Goal: Transaction & Acquisition: Book appointment/travel/reservation

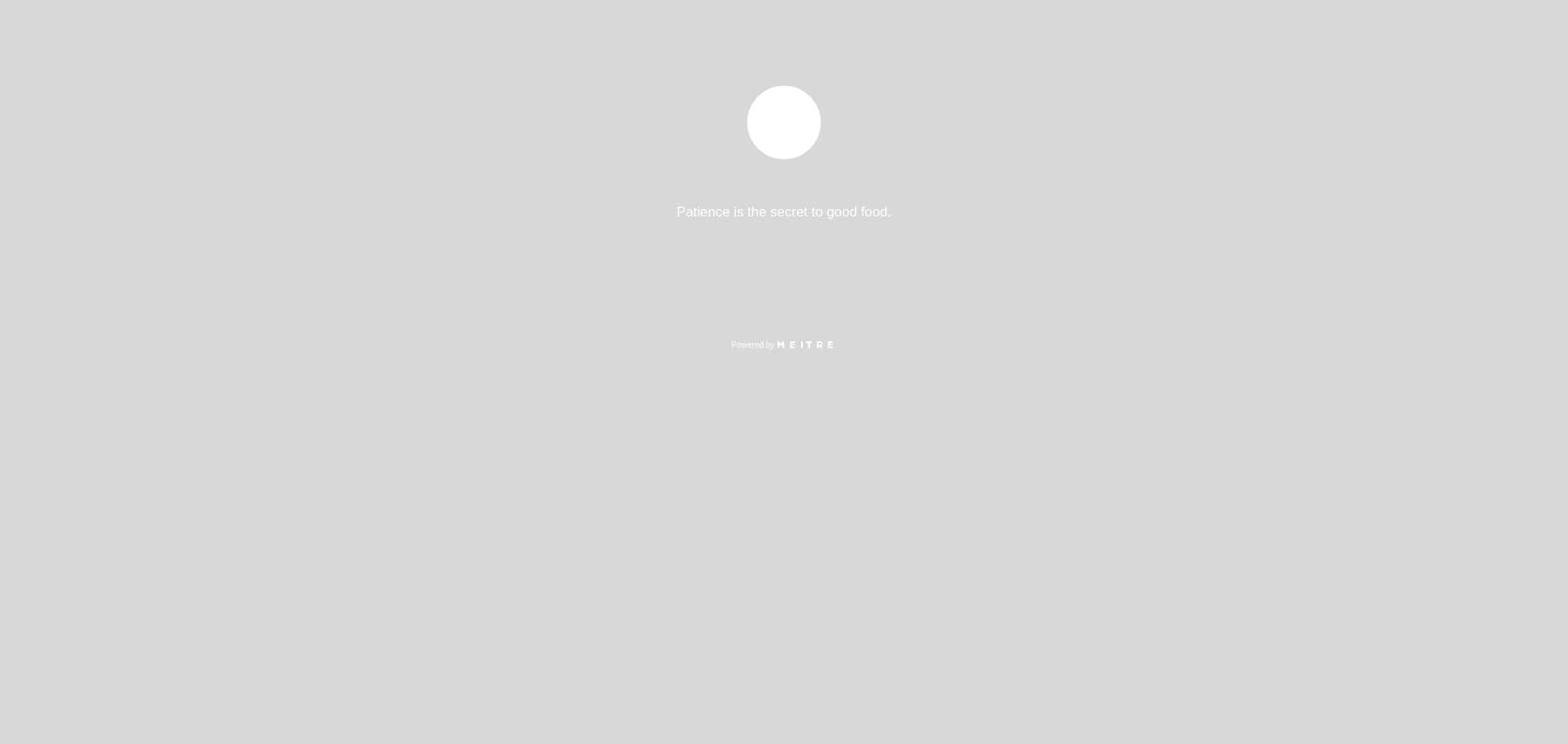
select select "es"
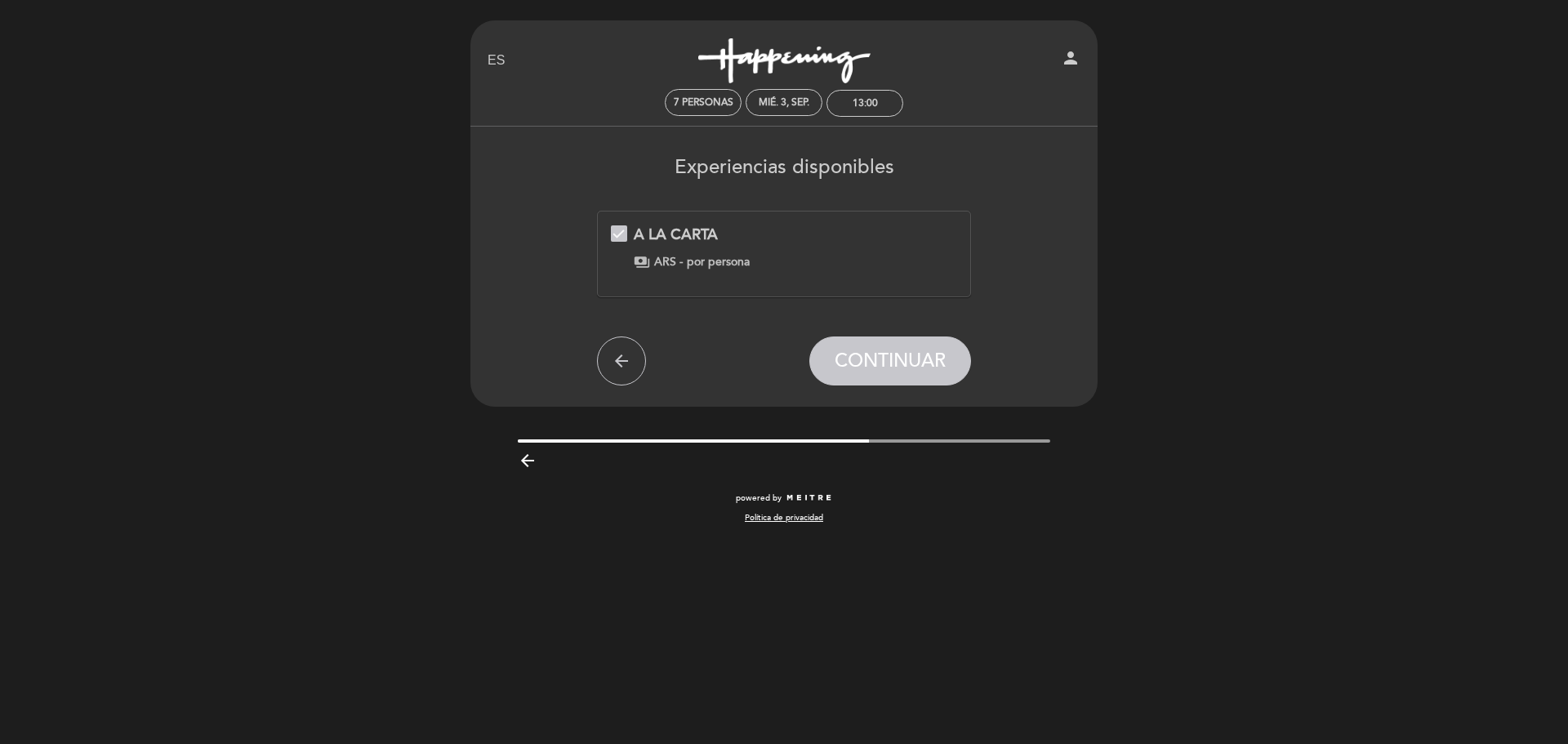
click at [666, 261] on span "ARS -" at bounding box center [667, 261] width 28 height 17
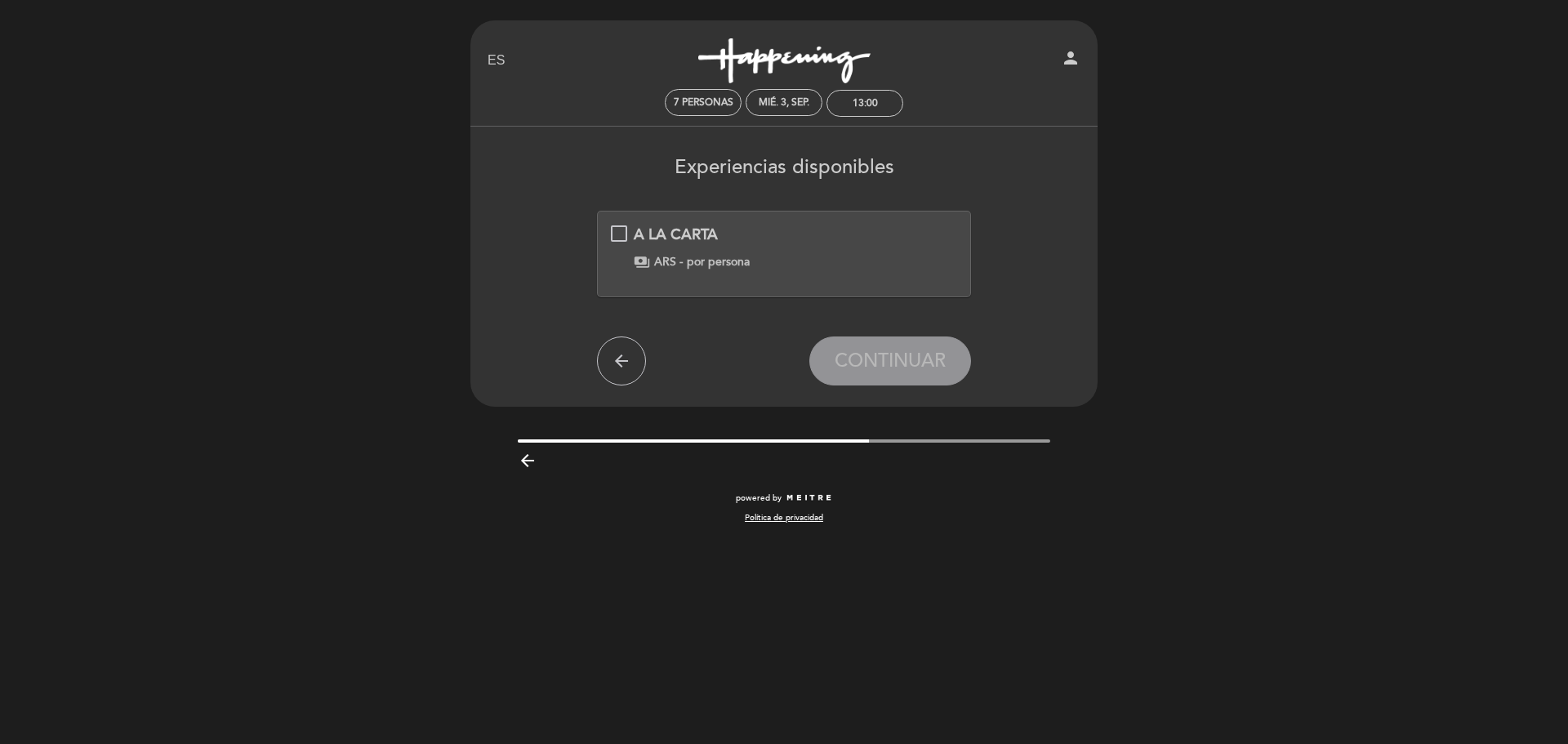
click at [625, 227] on div "A LA CARTA payments ARS - por persona" at bounding box center [784, 247] width 347 height 46
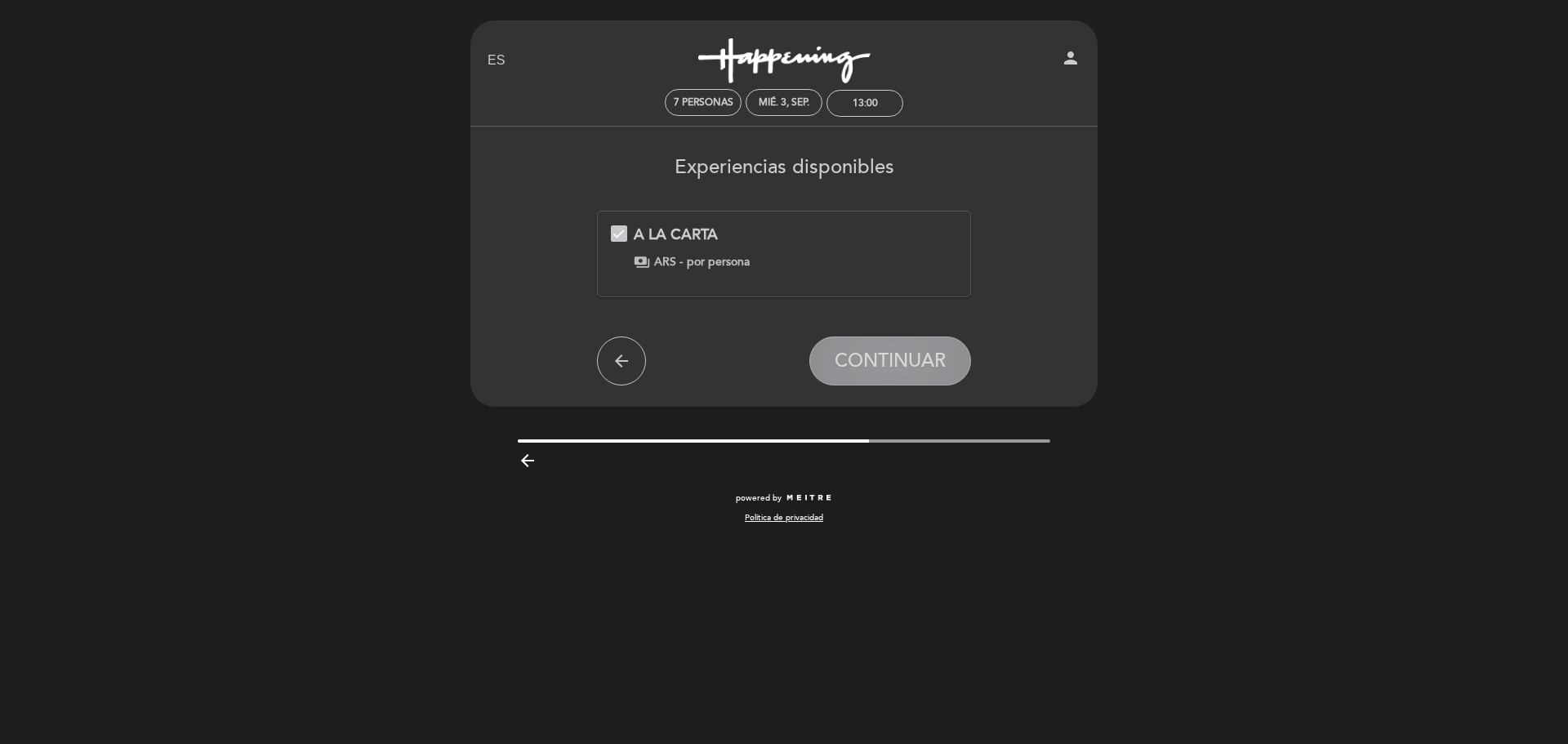
click at [920, 358] on span "CONTINUAR" at bounding box center [890, 361] width 111 height 23
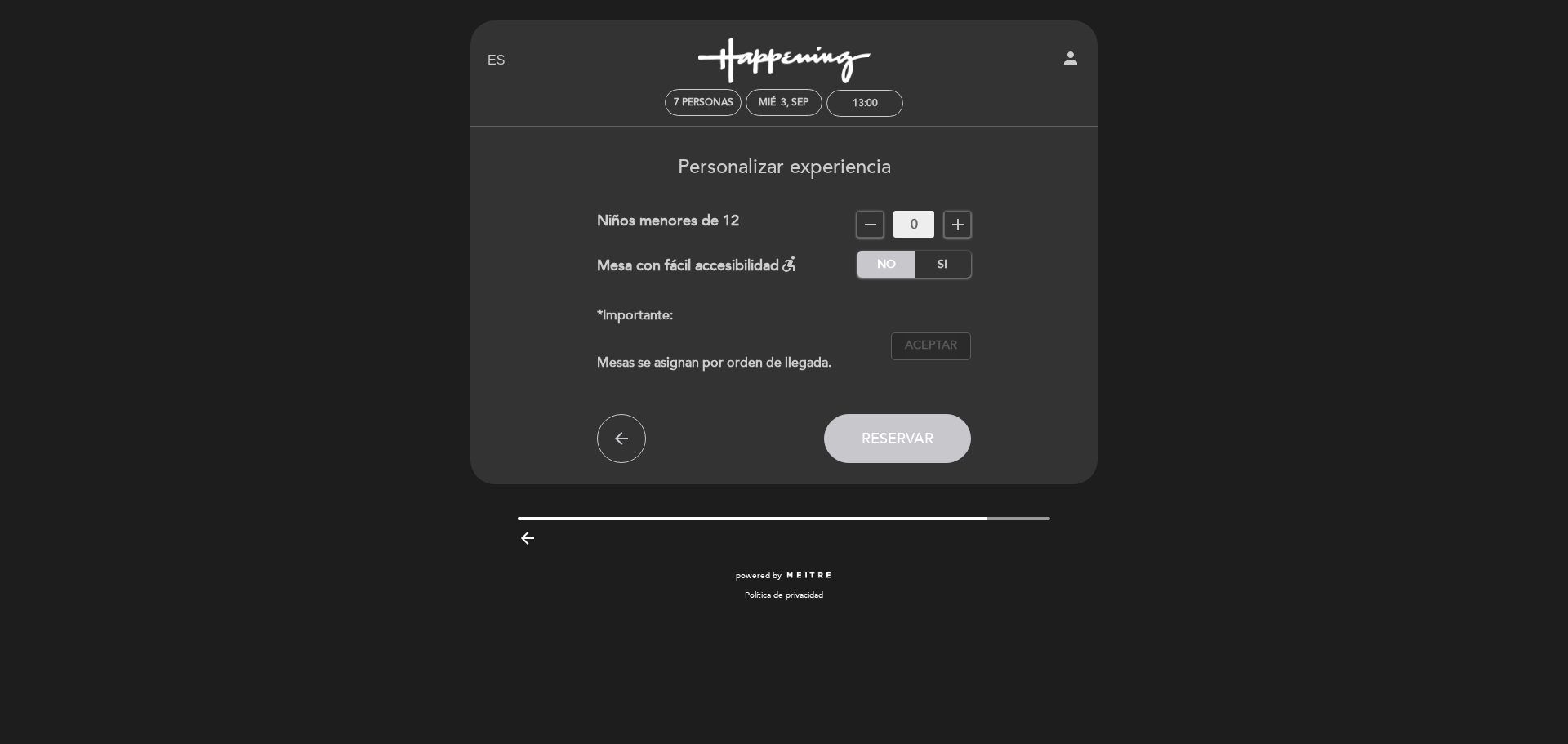
click at [931, 343] on span "Aceptar" at bounding box center [931, 346] width 52 height 17
click at [946, 356] on button "Aceptar Aceptado" at bounding box center [931, 346] width 80 height 28
click at [927, 444] on span "Reservar" at bounding box center [898, 438] width 72 height 17
click at [930, 348] on span "Aceptar" at bounding box center [931, 346] width 52 height 17
click at [919, 445] on span "Reservar" at bounding box center [898, 438] width 72 height 17
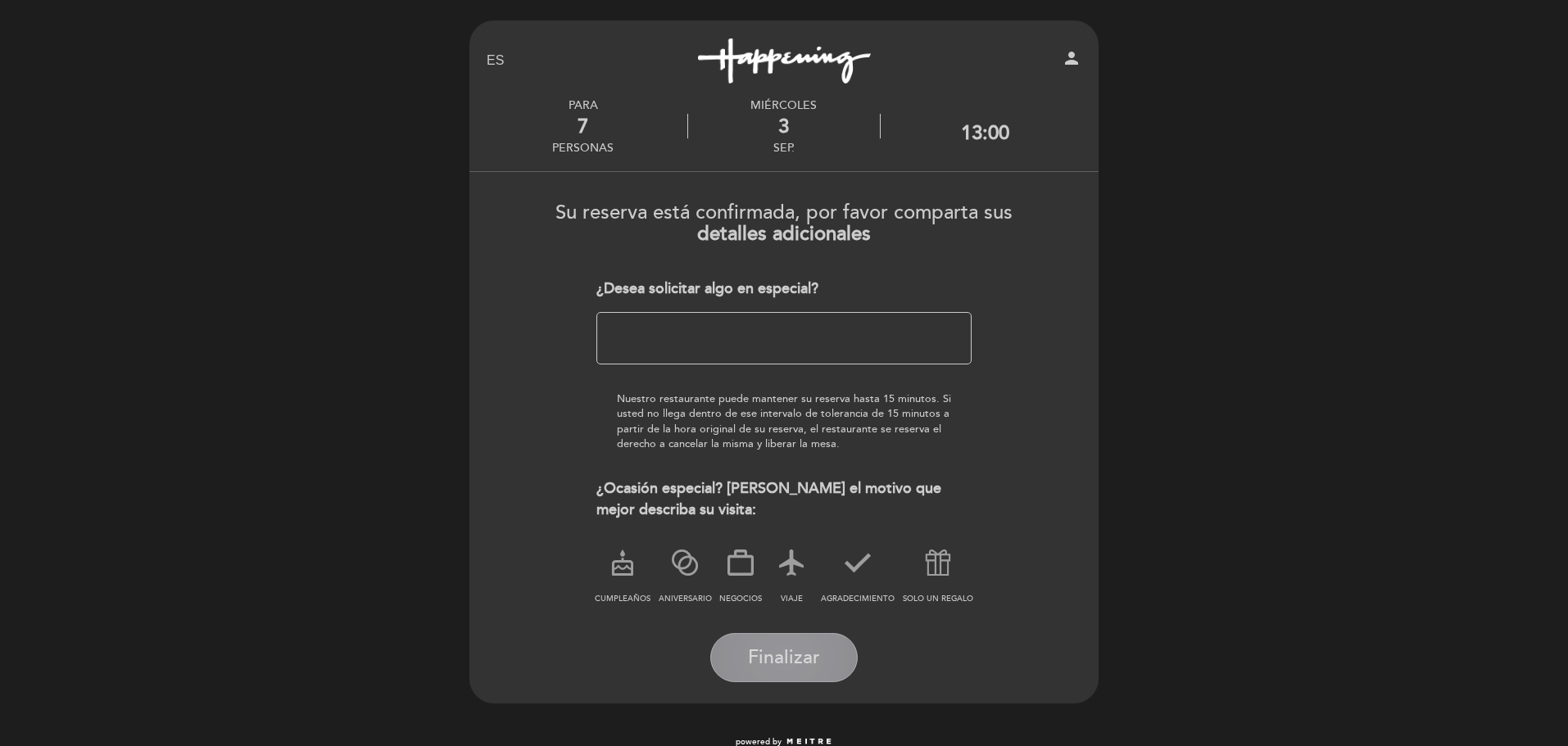
click at [824, 652] on button "Finalizar" at bounding box center [784, 657] width 147 height 49
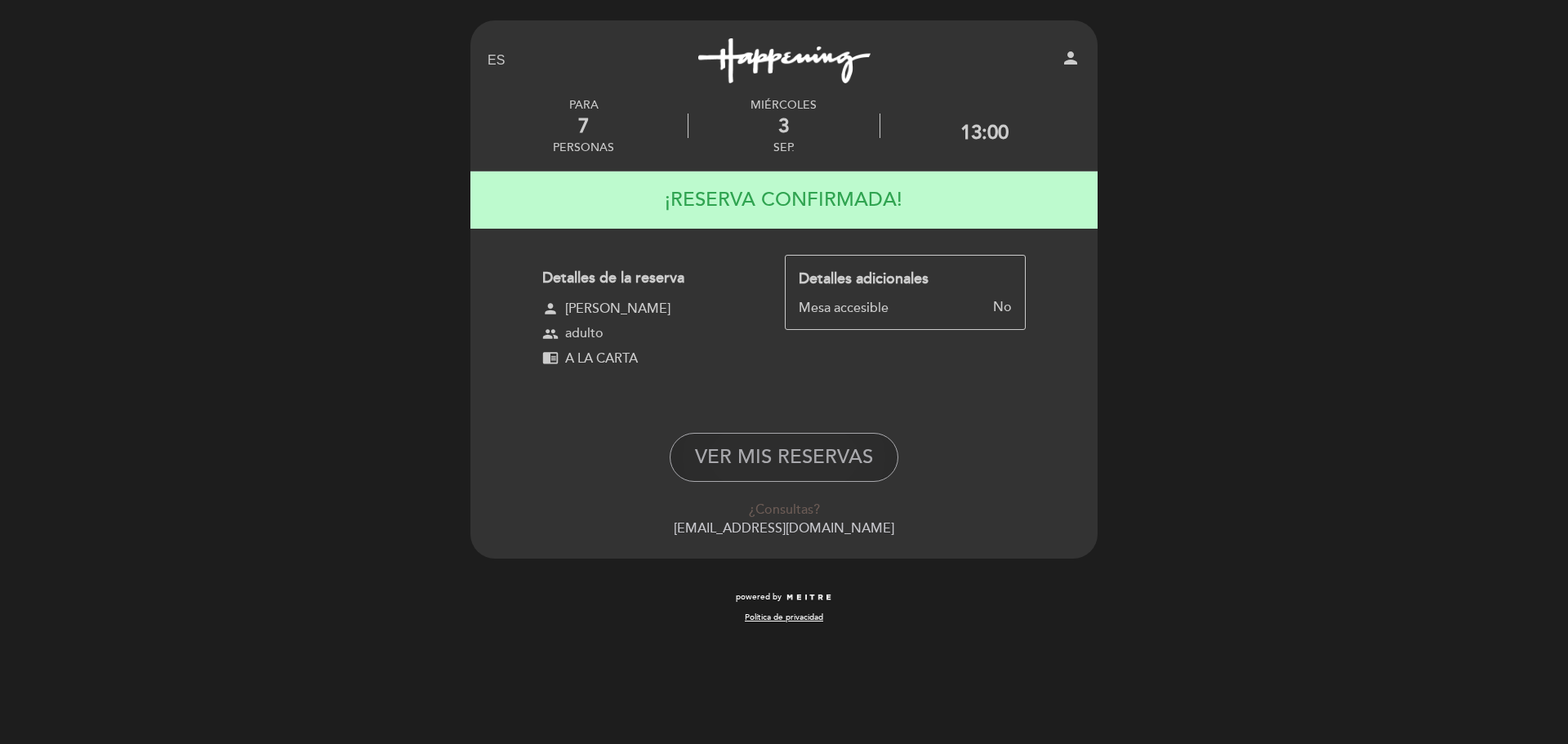
click at [848, 460] on button "VER MIS RESERVAS" at bounding box center [783, 457] width 228 height 49
select select "es"
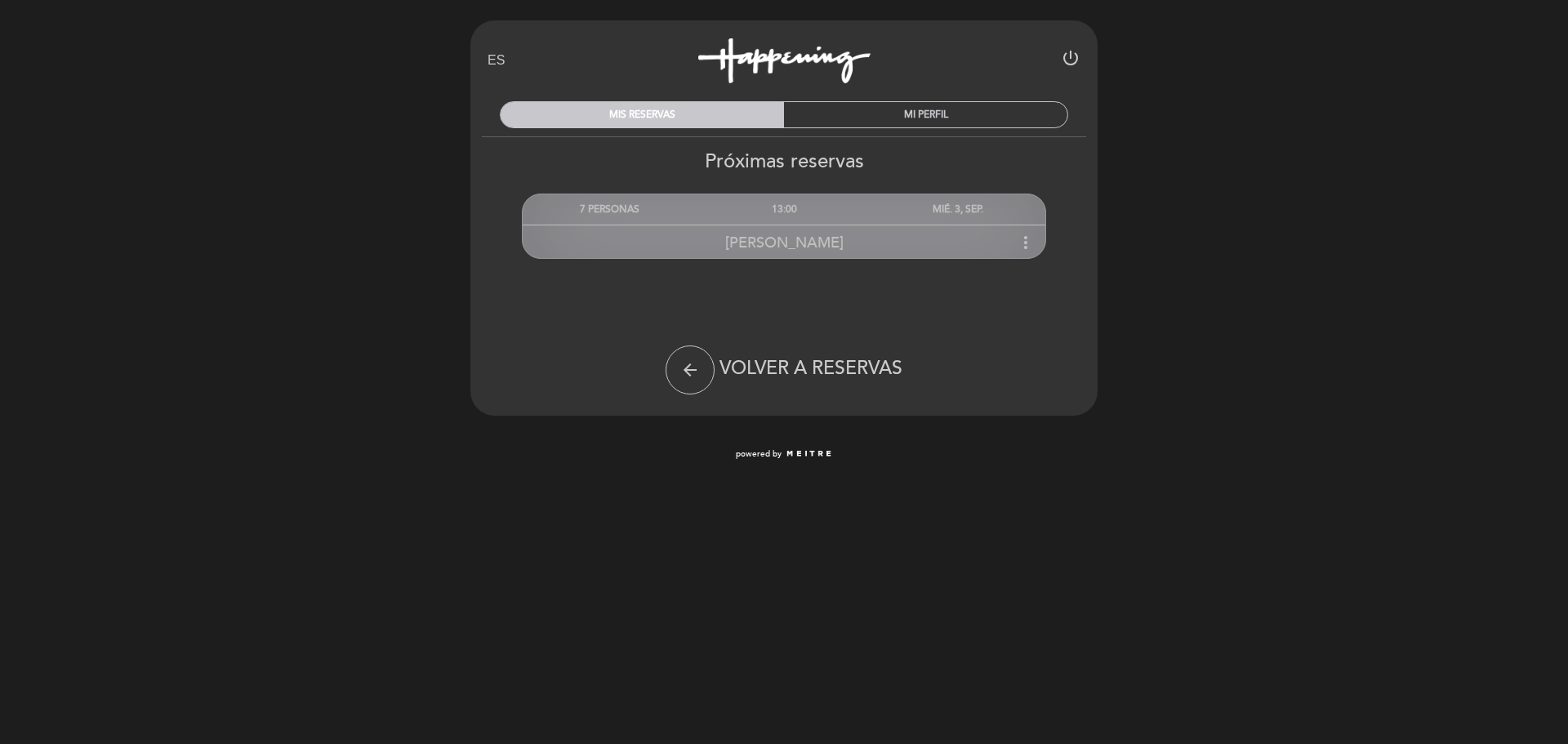
click at [1027, 243] on icon "more_vert" at bounding box center [1026, 243] width 19 height 19
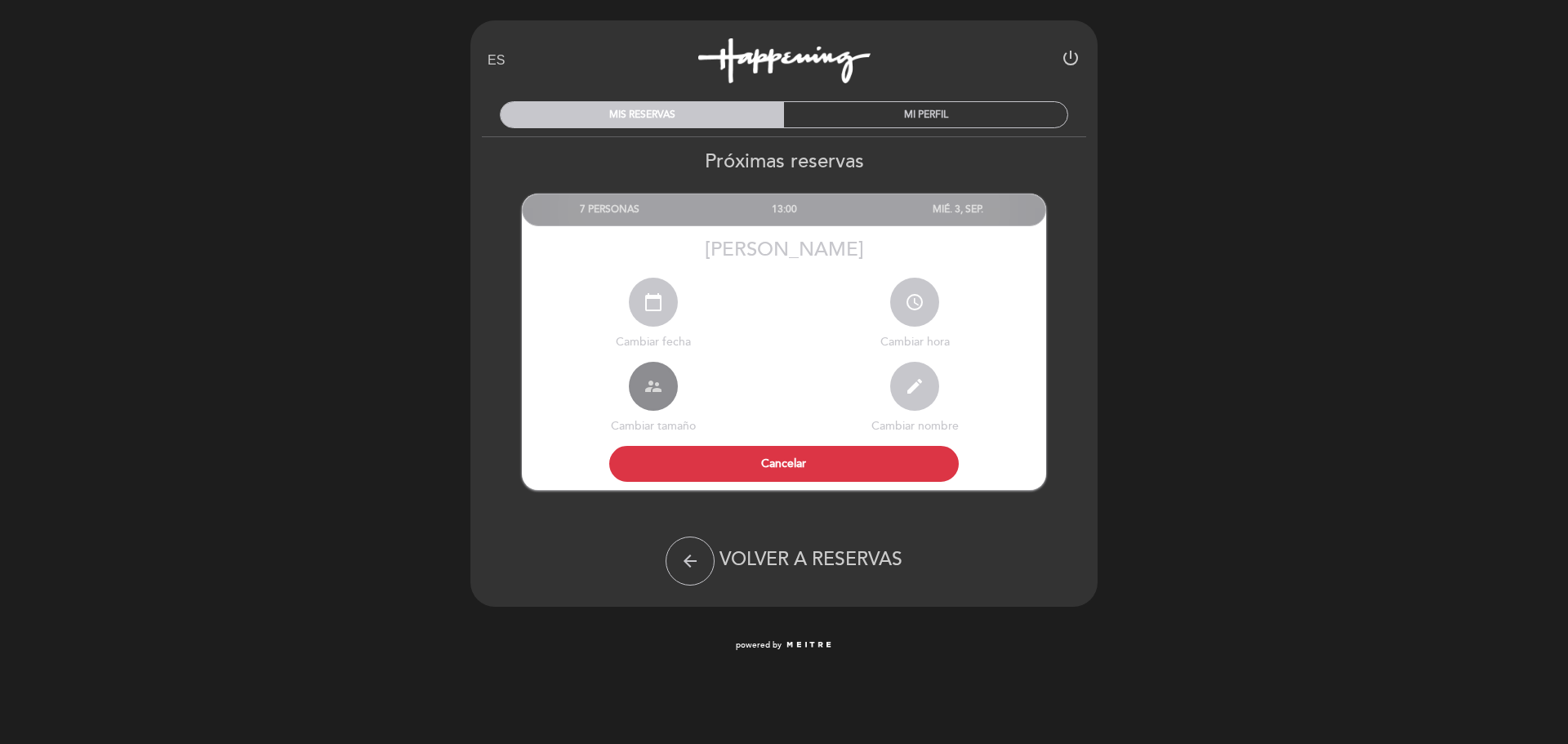
click at [660, 385] on icon "supervisor_account" at bounding box center [653, 387] width 19 height 19
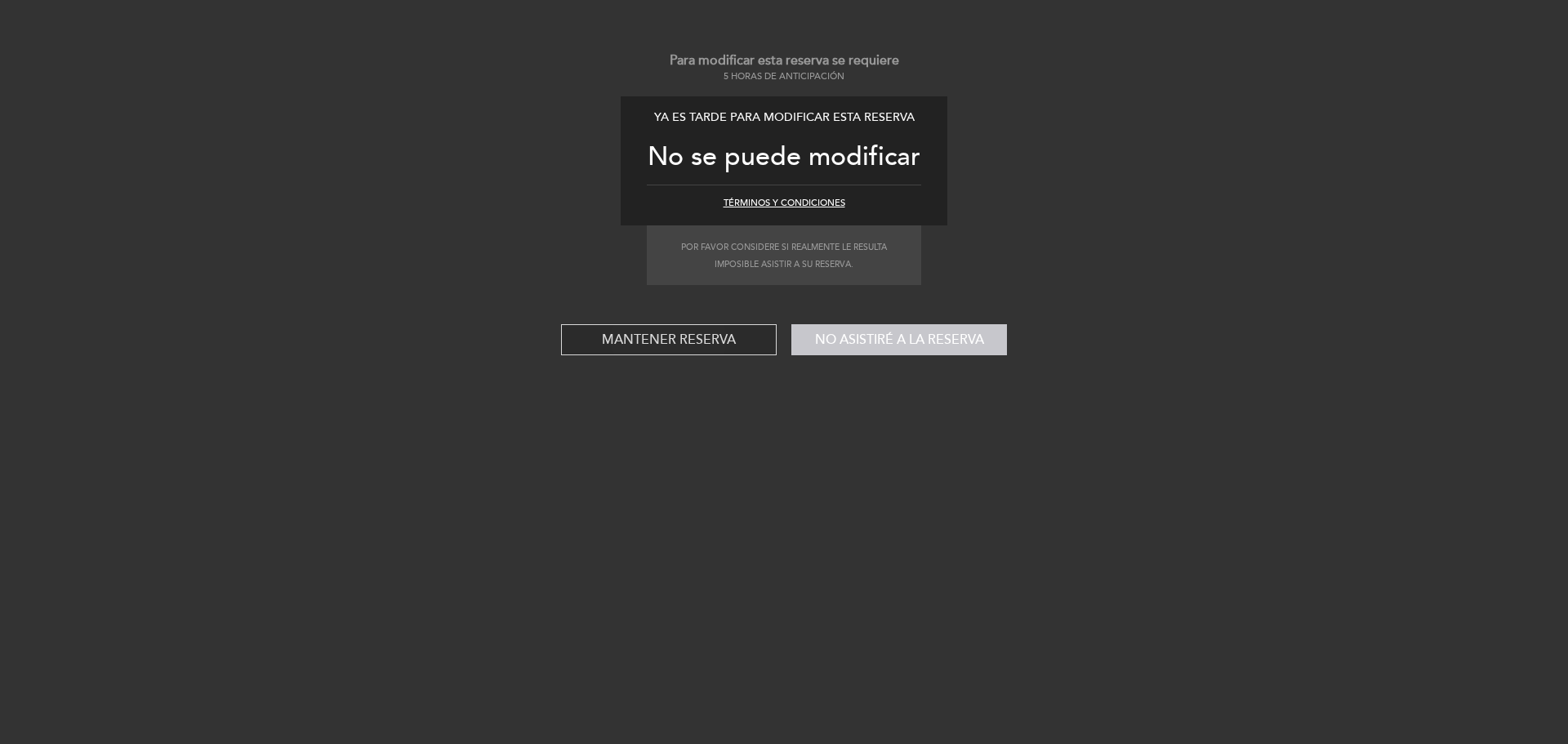
click at [688, 354] on button "Mantener reserva" at bounding box center [669, 340] width 216 height 31
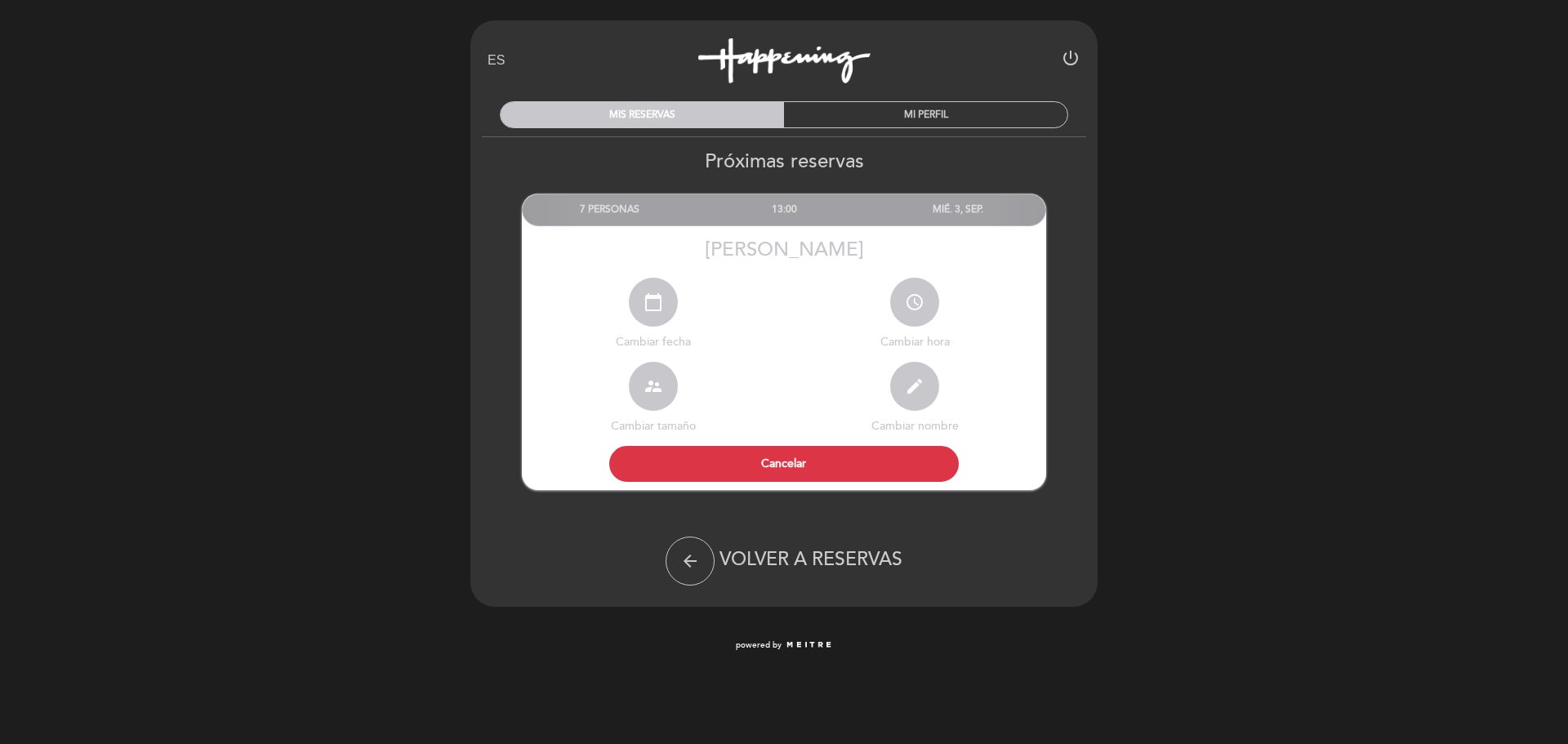
click at [1334, 232] on div "EN ES PT Happening [GEOGRAPHIC_DATA][PERSON_NAME] power_settings_new MIS RESERV…" at bounding box center [784, 333] width 1568 height 667
click at [1001, 118] on div "MI PERFIL" at bounding box center [926, 115] width 284 height 25
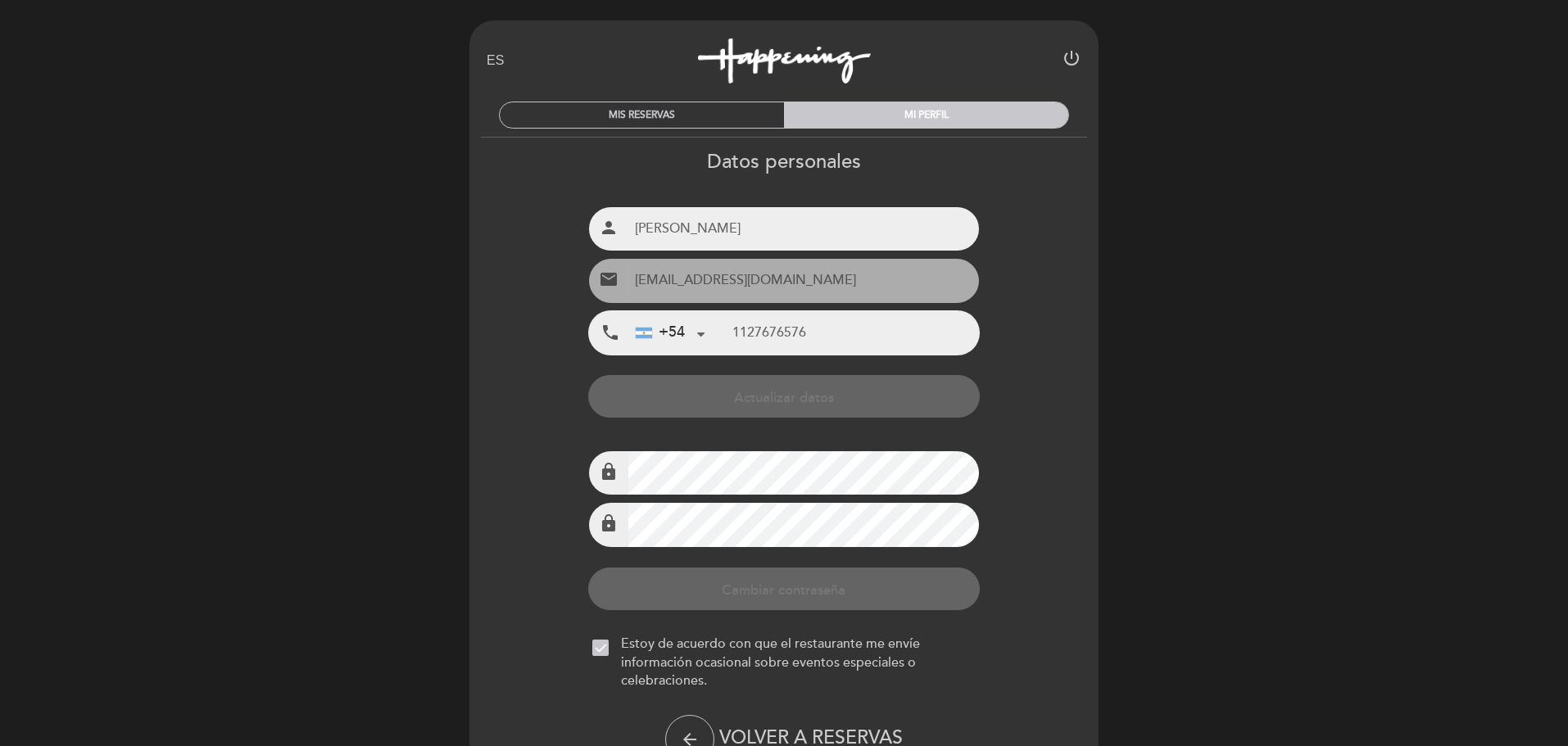
type input "[PHONE_NUMBER]"
click at [1351, 247] on div "EN ES PT Happening [GEOGRAPHIC_DATA][PERSON_NAME] power_settings_new MIS RESERV…" at bounding box center [784, 423] width 1568 height 845
click at [697, 110] on div "MIS RESERVAS" at bounding box center [642, 115] width 285 height 25
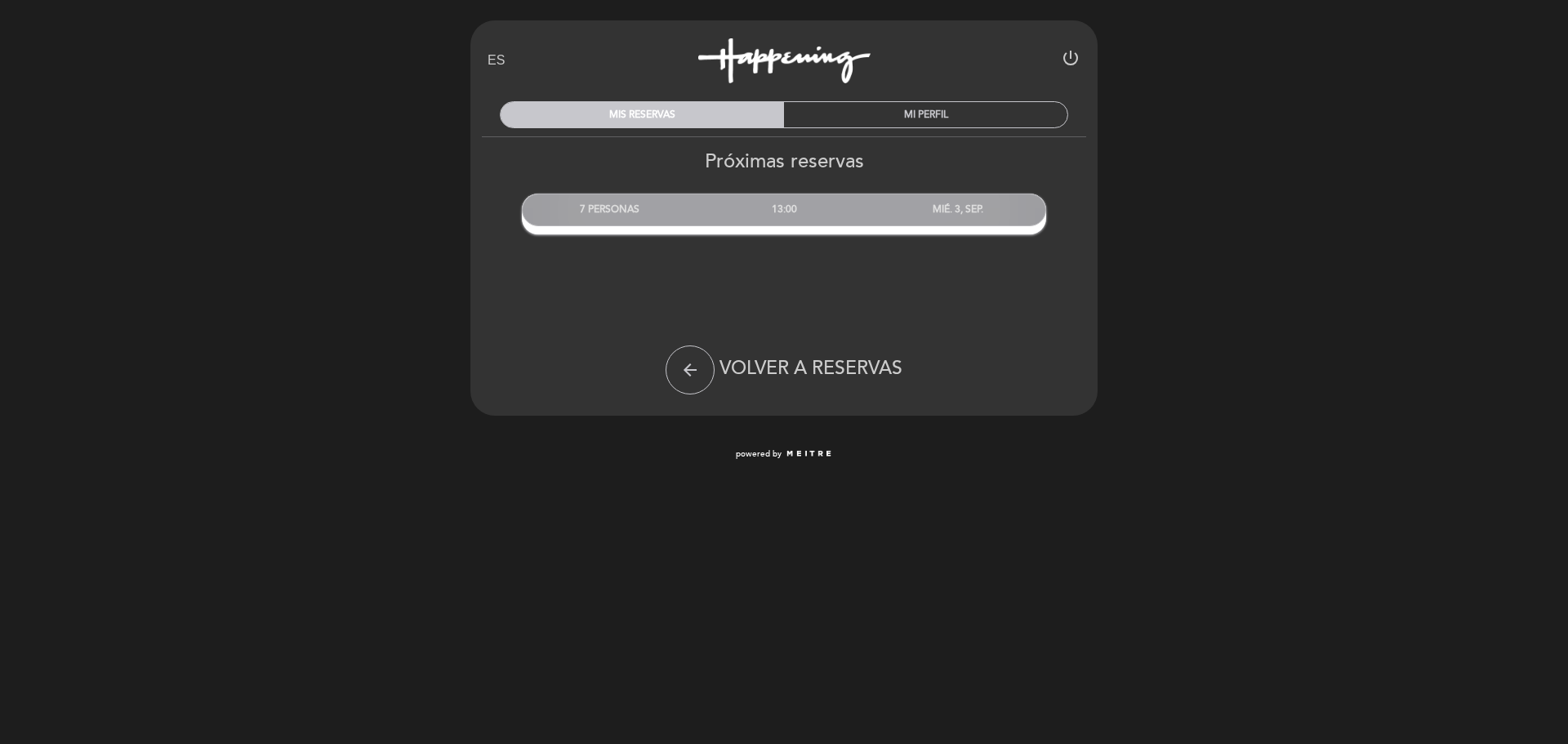
click at [795, 213] on div "13:00" at bounding box center [783, 209] width 174 height 30
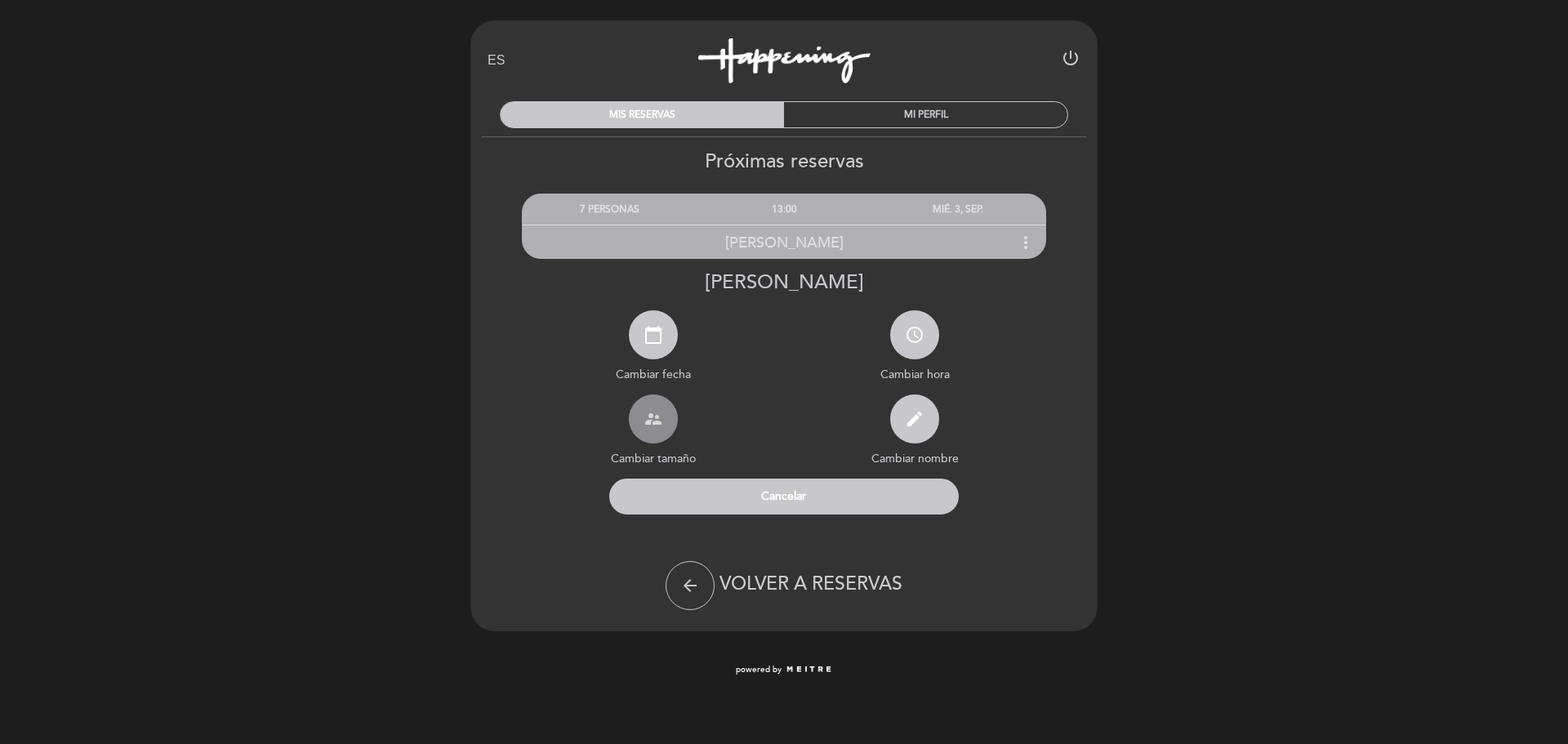
click at [664, 419] on button "supervisor_account" at bounding box center [653, 419] width 49 height 49
